Goal: Task Accomplishment & Management: Manage account settings

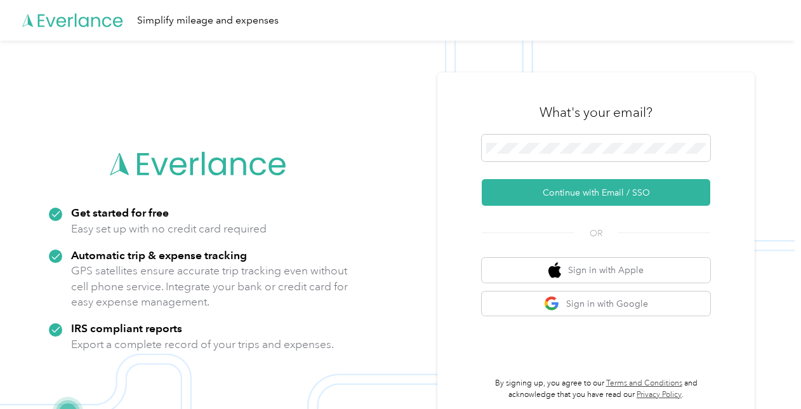
click at [583, 132] on div "What's your email?" at bounding box center [596, 112] width 228 height 44
click at [583, 135] on span at bounding box center [596, 148] width 228 height 27
click at [582, 140] on span at bounding box center [596, 148] width 228 height 27
click at [569, 140] on span at bounding box center [596, 148] width 228 height 27
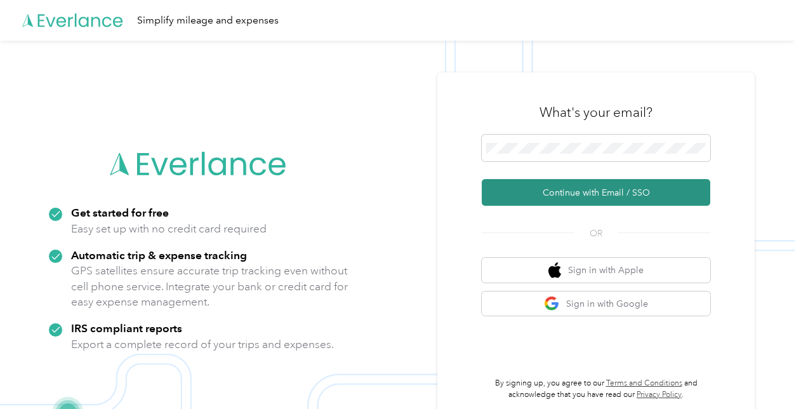
click at [562, 203] on button "Continue with Email / SSO" at bounding box center [596, 192] width 228 height 27
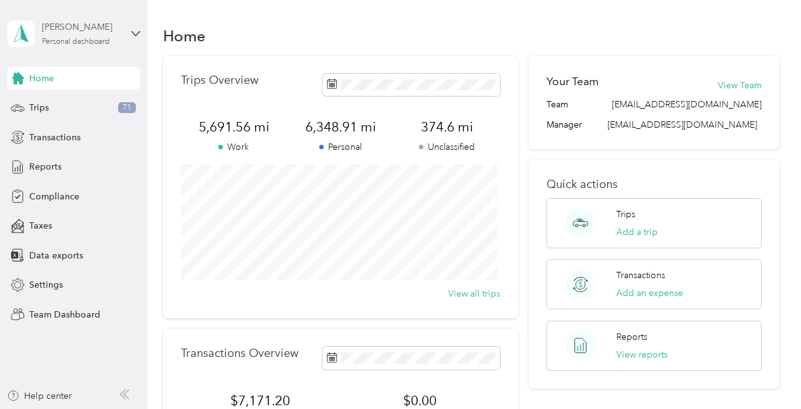
click at [71, 42] on div "Personal dashboard" at bounding box center [76, 42] width 68 height 8
click at [70, 105] on div "Team dashboard" at bounding box center [52, 100] width 68 height 13
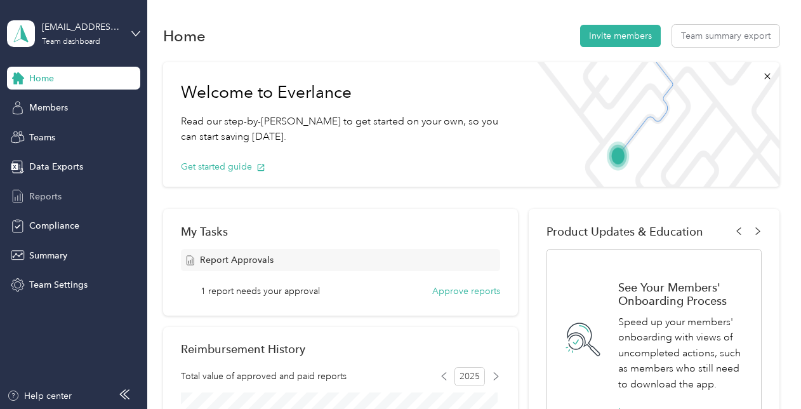
click at [45, 192] on span "Reports" at bounding box center [45, 196] width 32 height 13
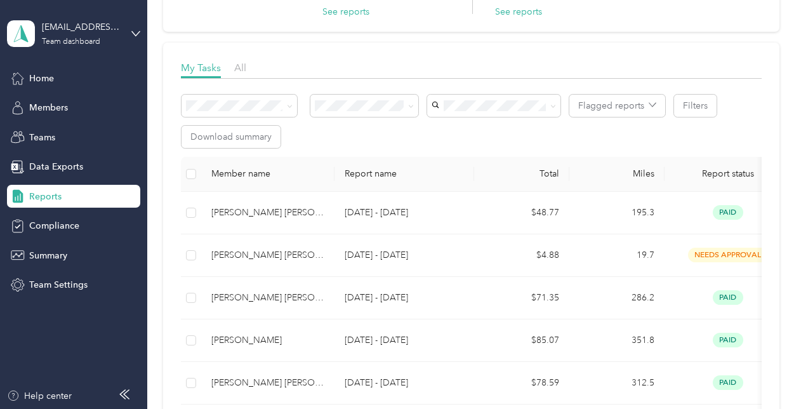
scroll to position [142, 0]
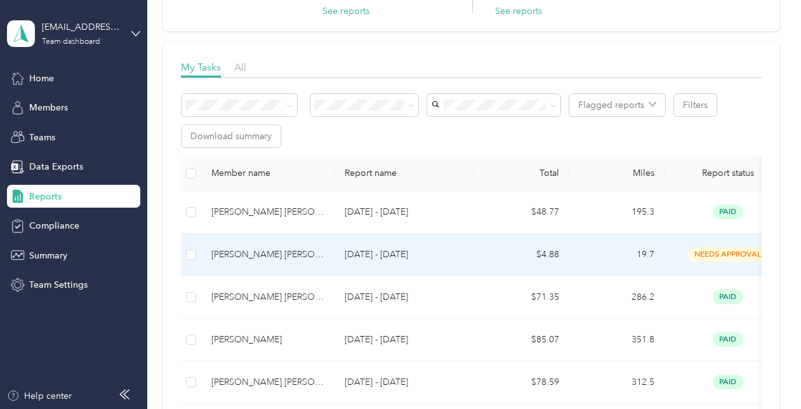
click at [477, 254] on td "$4.88" at bounding box center [521, 255] width 95 height 43
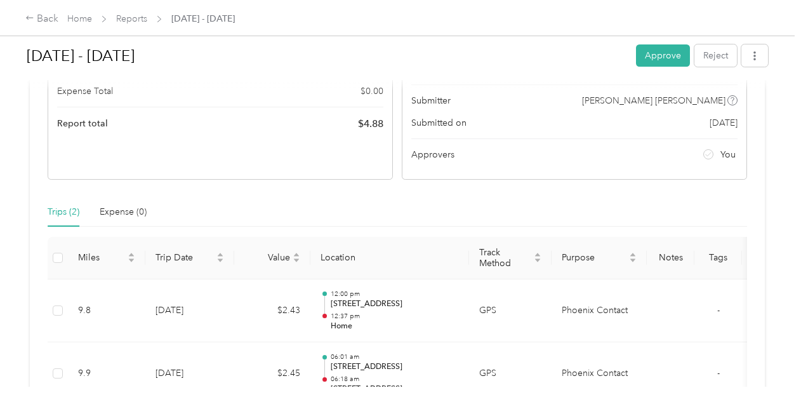
scroll to position [178, 0]
click at [655, 50] on button "Approve" at bounding box center [663, 55] width 54 height 22
